Goal: Task Accomplishment & Management: Use online tool/utility

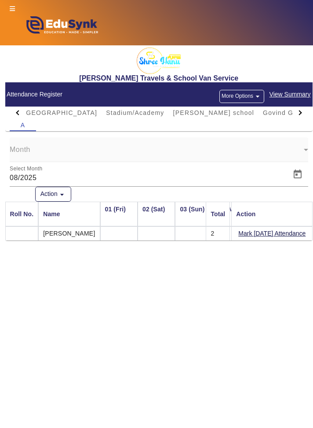
click at [16, 109] on div at bounding box center [18, 112] width 16 height 12
click at [14, 110] on div at bounding box center [18, 112] width 16 height 12
click at [14, 107] on div at bounding box center [18, 112] width 16 height 12
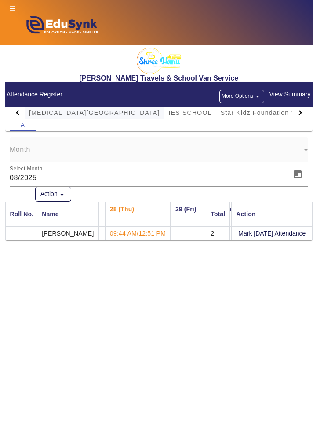
click at [69, 113] on span "[MEDICAL_DATA][GEOGRAPHIC_DATA]" at bounding box center [94, 113] width 131 height 6
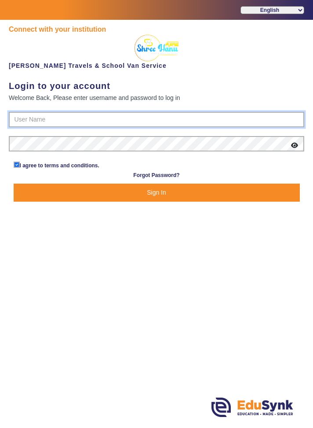
click at [258, 117] on input "text" at bounding box center [157, 120] width 296 height 16
type input "9713429926"
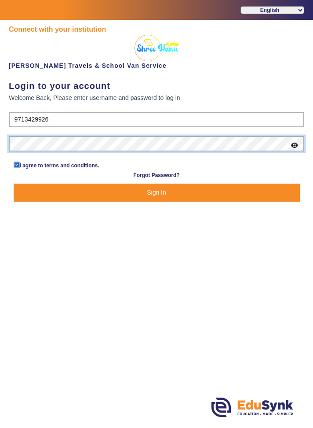
click at [14, 183] on button "Sign In" at bounding box center [157, 192] width 286 height 18
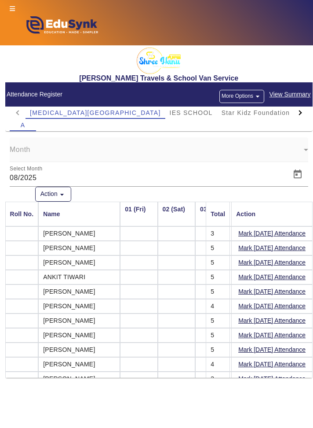
scroll to position [0, 966]
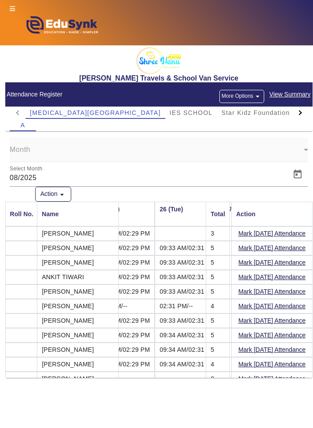
click at [12, 11] on icon at bounding box center [12, 9] width 5 height 6
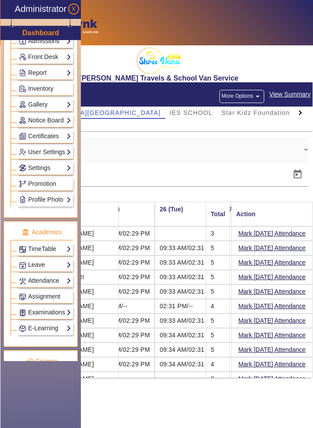
scroll to position [155, 0]
click at [58, 275] on link "Attendance" at bounding box center [45, 280] width 52 height 10
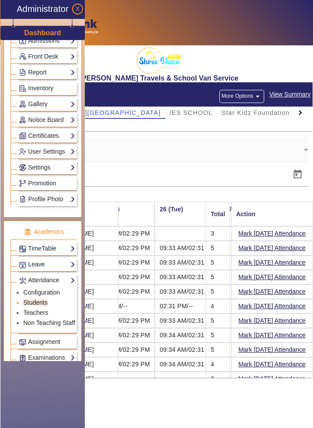
click at [42, 299] on link "Students" at bounding box center [35, 302] width 24 height 7
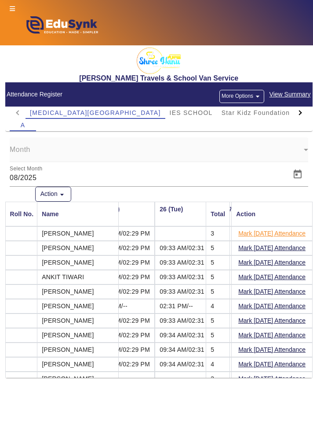
click at [290, 234] on button "Mark [DATE] Attendance" at bounding box center [272, 233] width 69 height 11
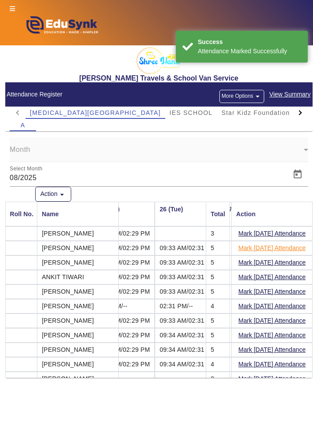
click at [287, 248] on button "Mark [DATE] Attendance" at bounding box center [272, 247] width 69 height 11
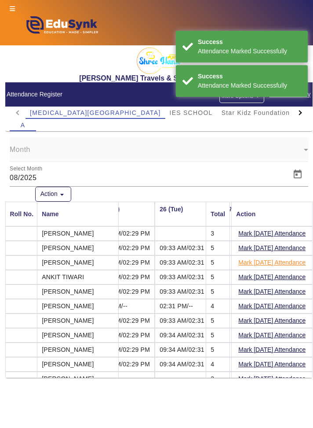
click at [285, 262] on button "Mark [DATE] Attendance" at bounding box center [272, 262] width 69 height 11
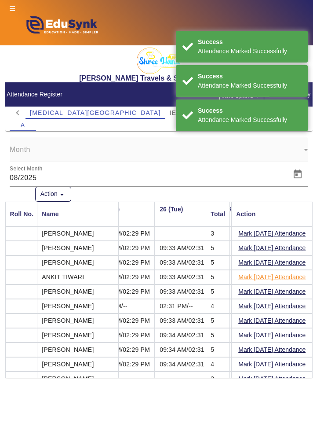
click at [280, 278] on button "Mark [DATE] Attendance" at bounding box center [272, 276] width 69 height 11
click at [288, 291] on button "Mark [DATE] Attendance" at bounding box center [272, 291] width 69 height 11
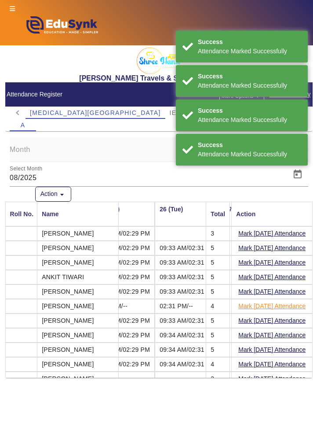
click at [287, 304] on button "Mark [DATE] Attendance" at bounding box center [272, 305] width 69 height 11
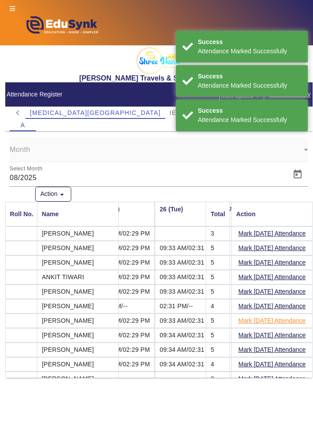
click at [278, 319] on button "Mark [DATE] Attendance" at bounding box center [272, 320] width 69 height 11
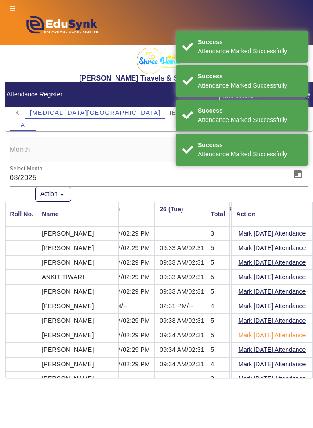
click at [277, 335] on button "Mark [DATE] Attendance" at bounding box center [272, 334] width 69 height 11
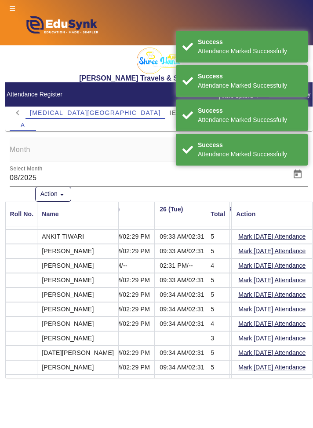
scroll to position [46, 966]
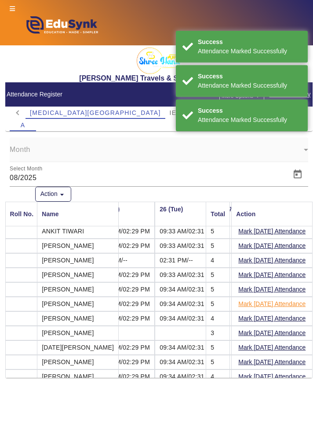
click at [285, 305] on button "Mark [DATE] Attendance" at bounding box center [272, 303] width 69 height 11
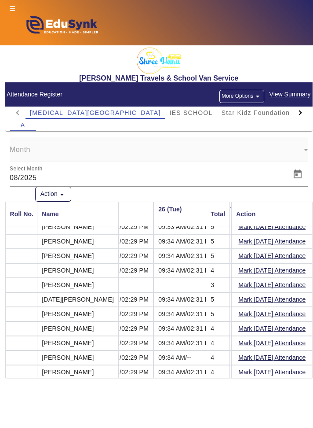
scroll to position [94, 968]
click at [280, 298] on button "Mark [DATE] Attendance" at bounding box center [272, 299] width 69 height 11
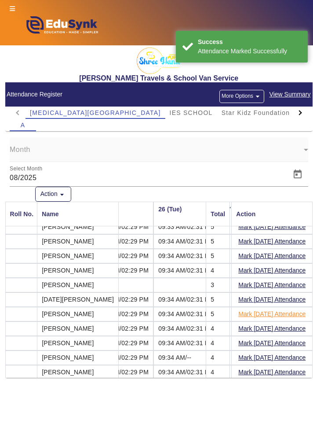
click at [285, 311] on button "Mark [DATE] Attendance" at bounding box center [272, 313] width 69 height 11
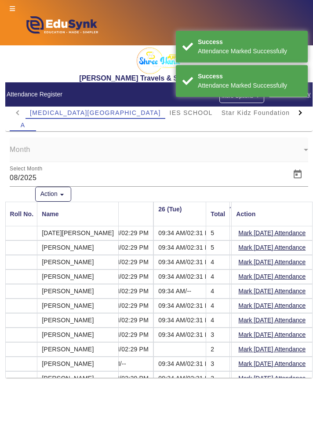
scroll to position [161, 968]
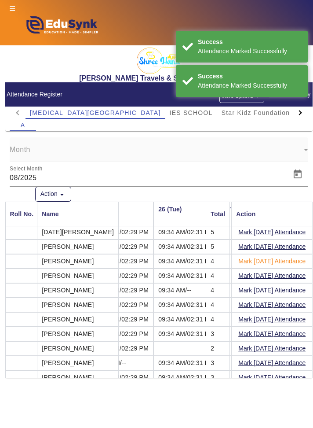
click at [284, 256] on button "Mark [DATE] Attendance" at bounding box center [272, 261] width 69 height 11
click at [295, 273] on button "Mark [DATE] Attendance" at bounding box center [272, 275] width 69 height 11
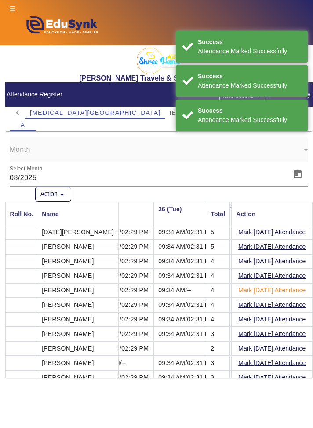
click at [296, 285] on button "Mark [DATE] Attendance" at bounding box center [272, 290] width 69 height 11
click at [294, 301] on button "Mark [DATE] Attendance" at bounding box center [272, 304] width 69 height 11
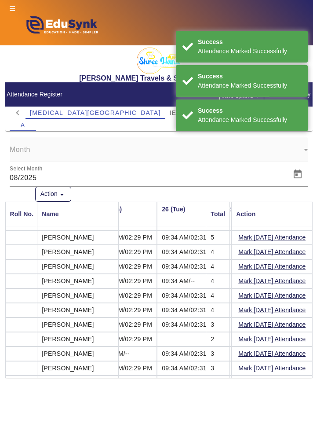
scroll to position [170, 964]
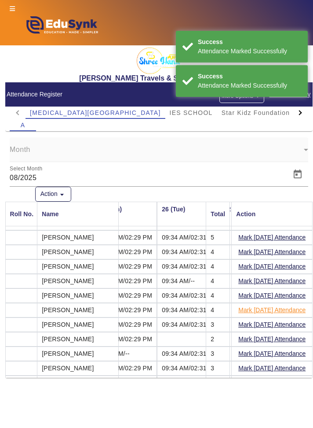
click at [286, 306] on button "Mark [DATE] Attendance" at bounding box center [272, 309] width 69 height 11
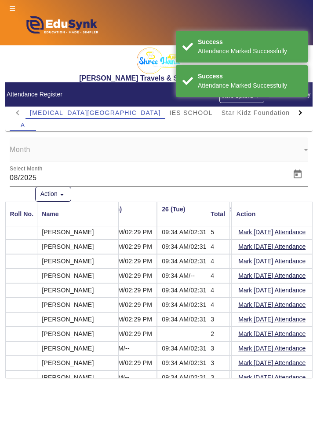
scroll to position [175, 964]
click at [281, 316] on button "Mark [DATE] Attendance" at bounding box center [272, 319] width 69 height 11
click at [280, 331] on button "Mark [DATE] Attendance" at bounding box center [272, 333] width 69 height 11
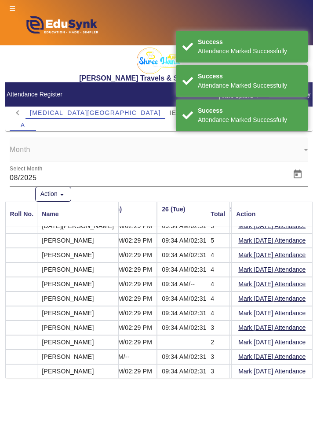
scroll to position [167, 964]
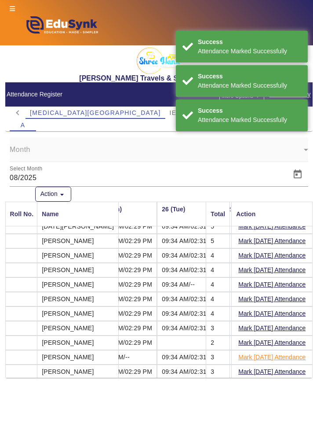
click at [271, 351] on button "Mark [DATE] Attendance" at bounding box center [272, 356] width 69 height 11
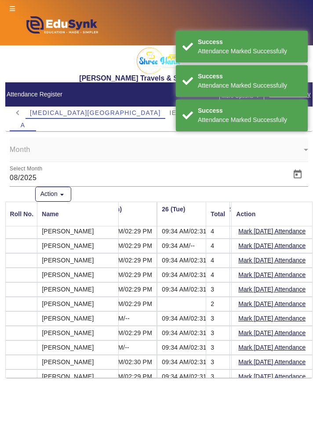
scroll to position [206, 964]
click at [42, 240] on mat-cell "[PERSON_NAME]" at bounding box center [78, 245] width 82 height 15
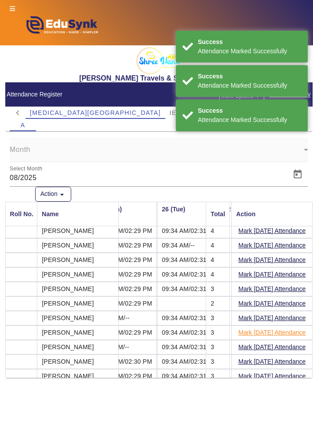
click at [285, 329] on button "Mark [DATE] Attendance" at bounding box center [272, 332] width 69 height 11
click at [285, 342] on button "Mark [DATE] Attendance" at bounding box center [272, 346] width 69 height 11
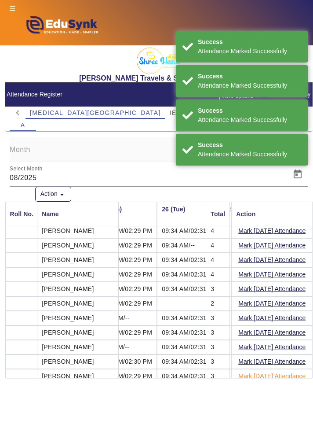
click at [286, 370] on button "Mark [DATE] Attendance" at bounding box center [272, 375] width 69 height 11
